Goal: Information Seeking & Learning: Find specific page/section

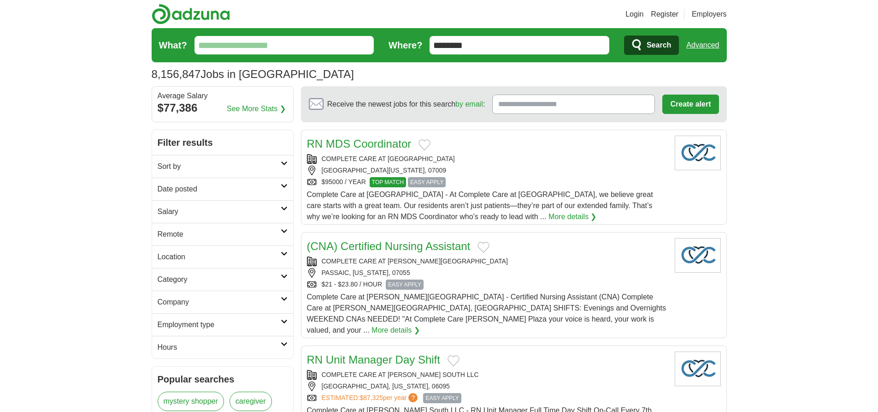
type input "********"
click at [703, 45] on link "Advanced" at bounding box center [703, 45] width 33 height 18
